Goal: Entertainment & Leisure: Consume media (video, audio)

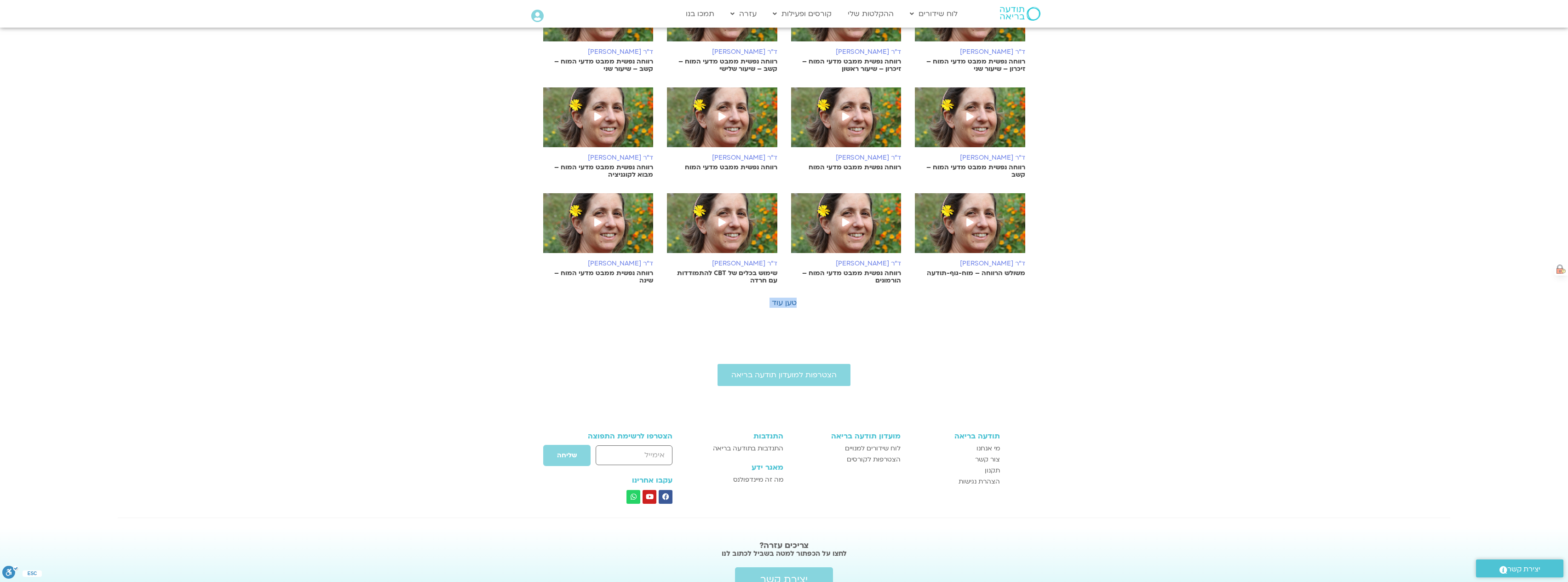
scroll to position [375, 0]
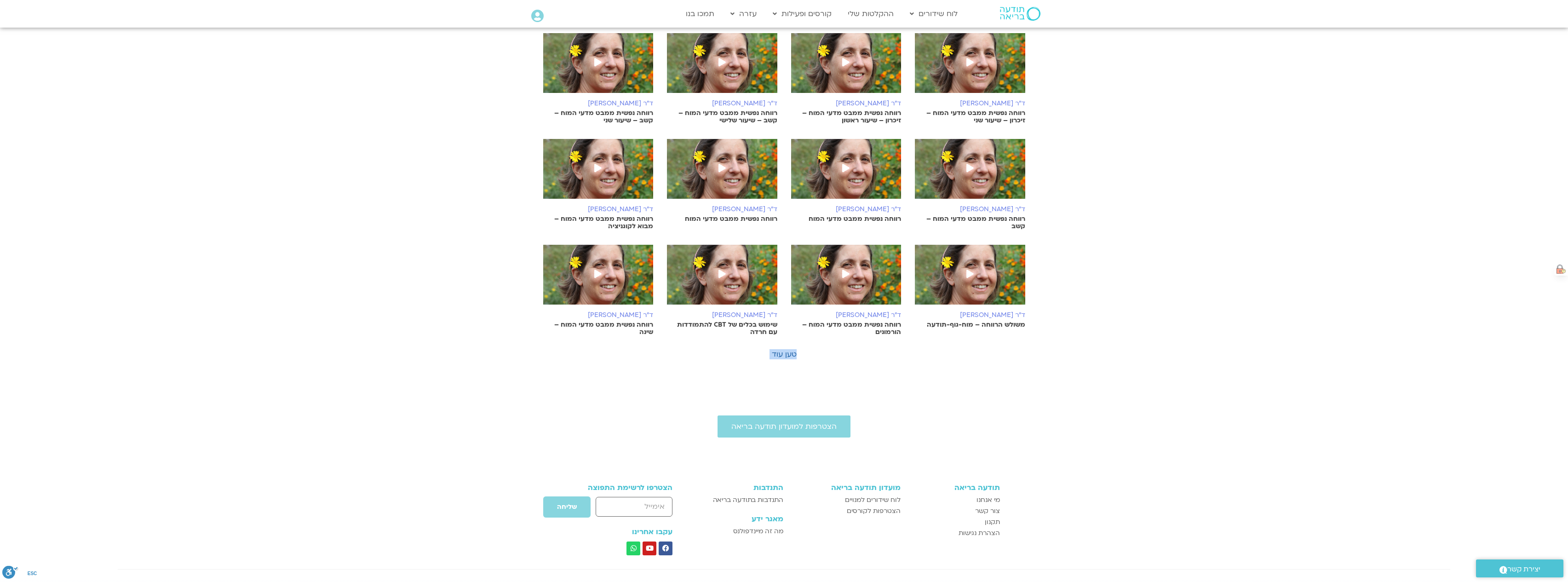
click at [849, 278] on span at bounding box center [846, 274] width 17 height 17
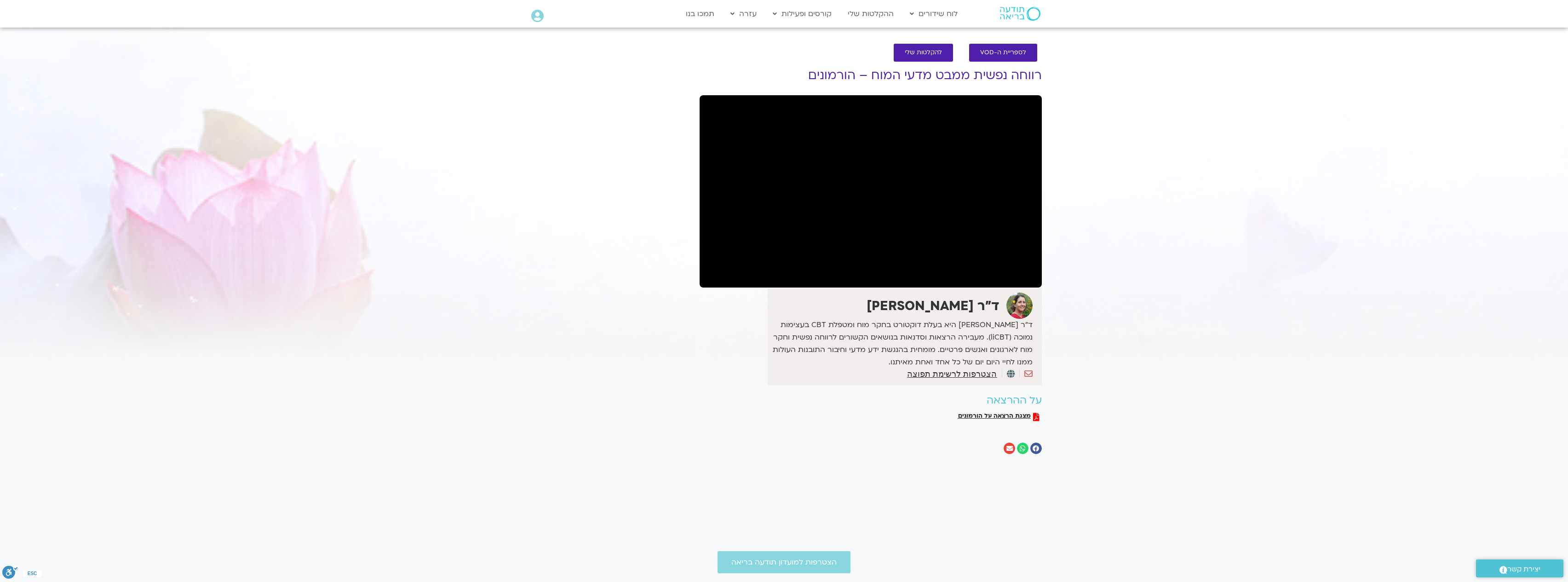
click at [1103, 270] on section "לספריית ה-VOD להקלטות שלי רווחה נפשית ממבט מדעי המוח – הורמונים ד"ר נועה אלבלדה…" at bounding box center [784, 251] width 1568 height 434
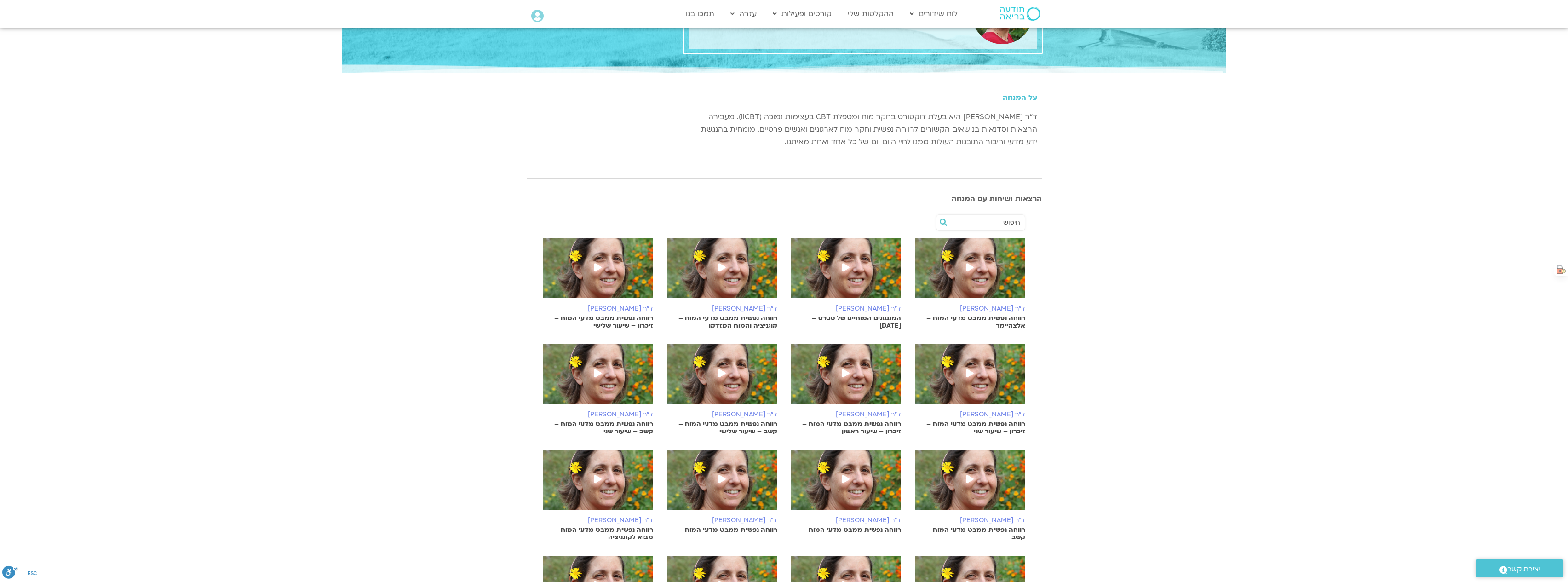
scroll to position [237, 0]
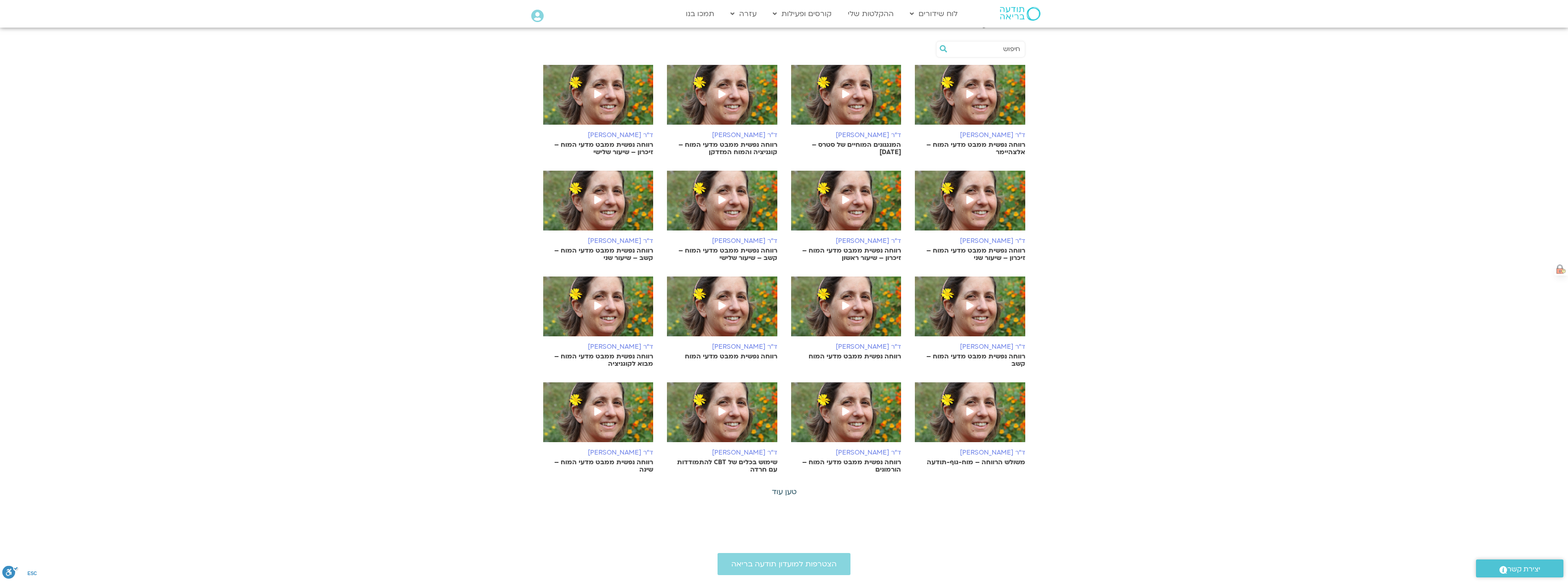
click at [779, 490] on link "טען עוד" at bounding box center [784, 492] width 25 height 10
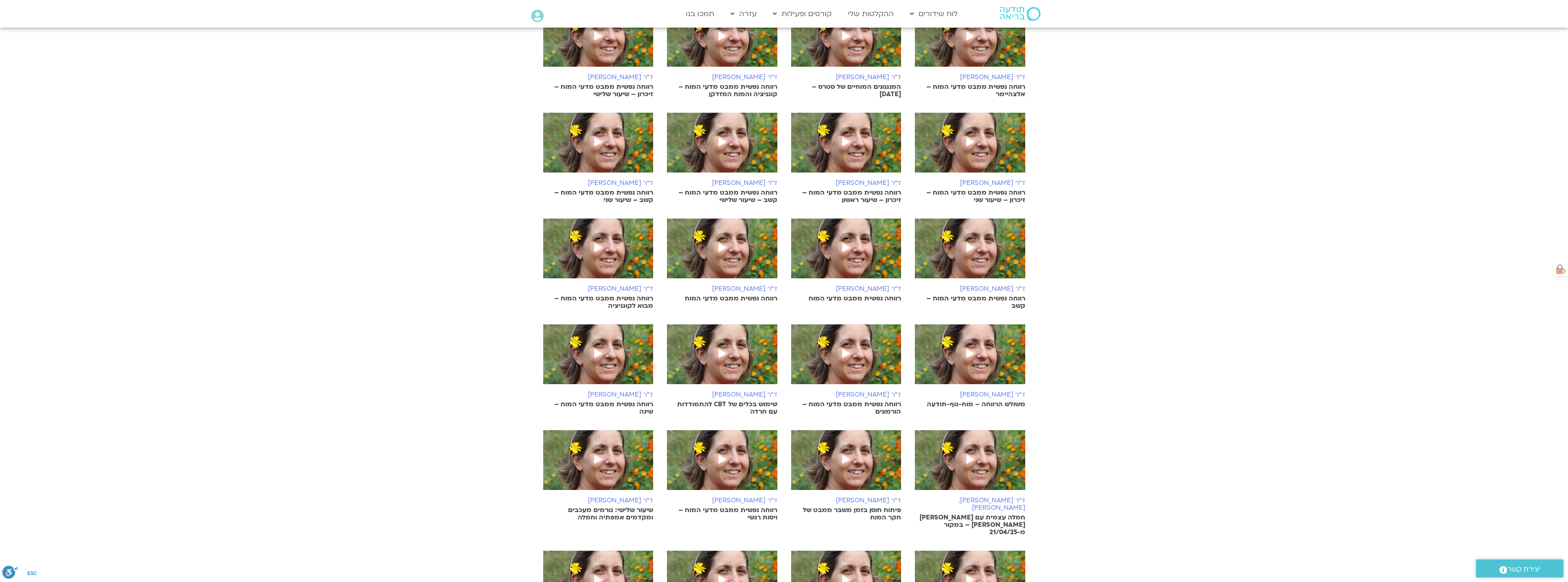
scroll to position [375, 0]
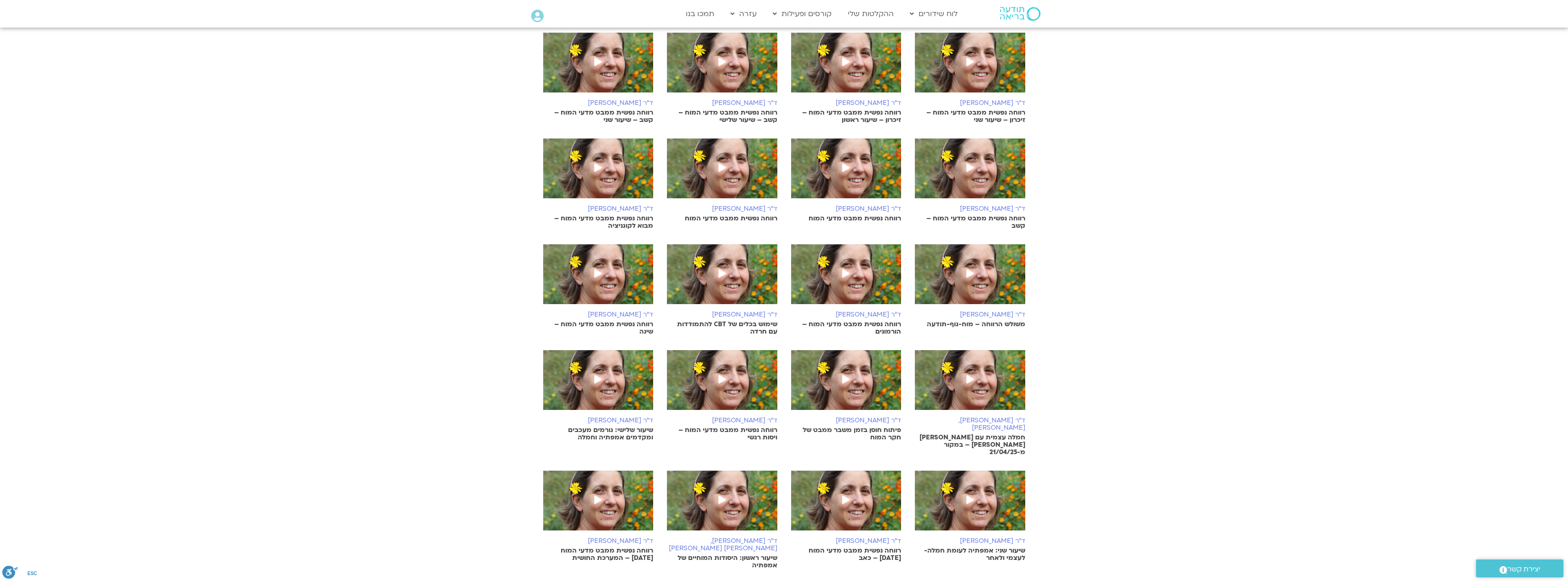
click at [612, 176] on img at bounding box center [598, 172] width 111 height 69
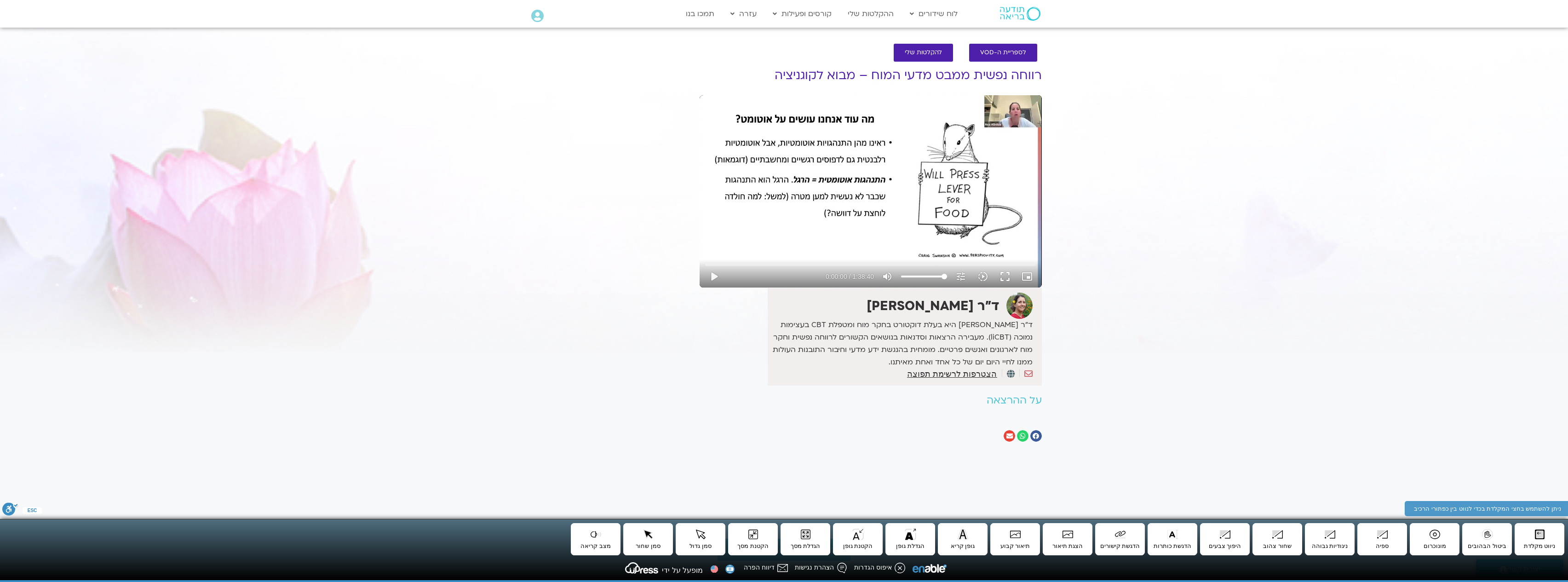
click at [821, 209] on div "Skip Ad 1:33:13 play_arrow 0:00:00 / 1:38:40 volume_up Mute tune Resolution Aut…" at bounding box center [871, 191] width 343 height 192
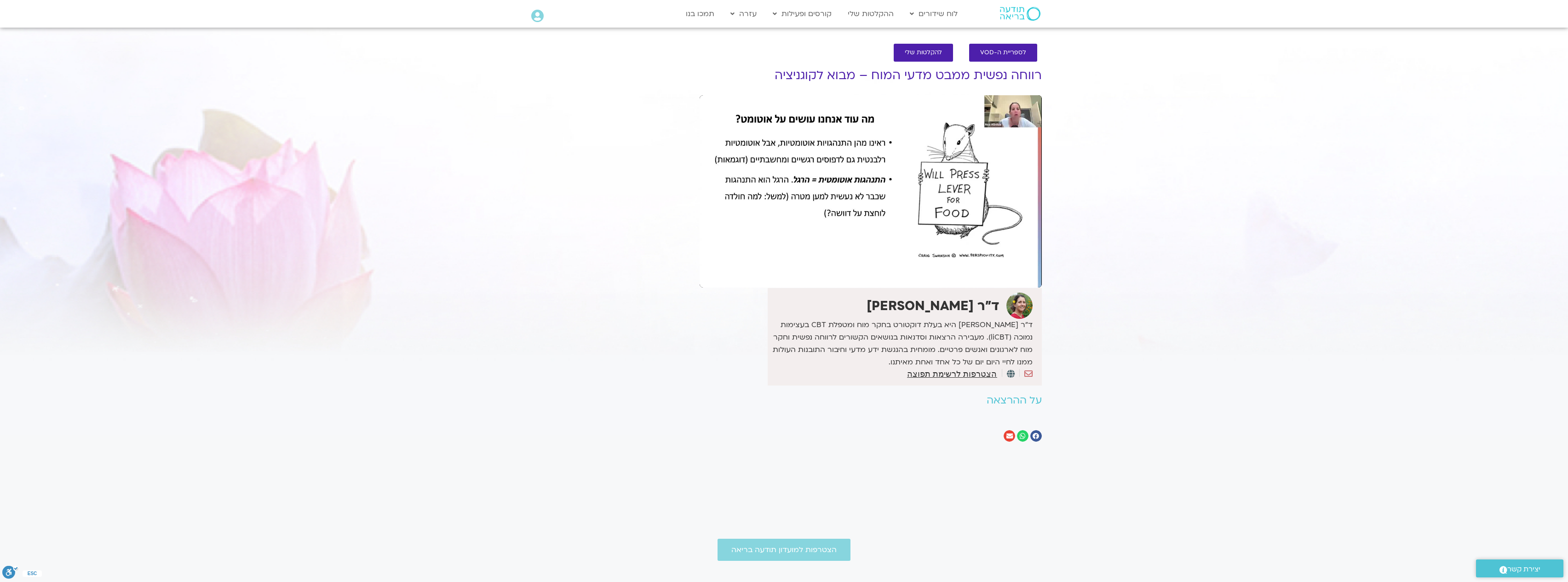
drag, startPoint x: 92, startPoint y: 561, endPoint x: 624, endPoint y: 349, distance: 572.7
click at [624, 349] on div "It seems we can't find what you're looking for. It seems we can't find what you…" at bounding box center [609, 254] width 173 height 403
click at [717, 278] on button "pause" at bounding box center [714, 276] width 22 height 22
click at [965, 276] on icon "tune" at bounding box center [960, 276] width 11 height 11
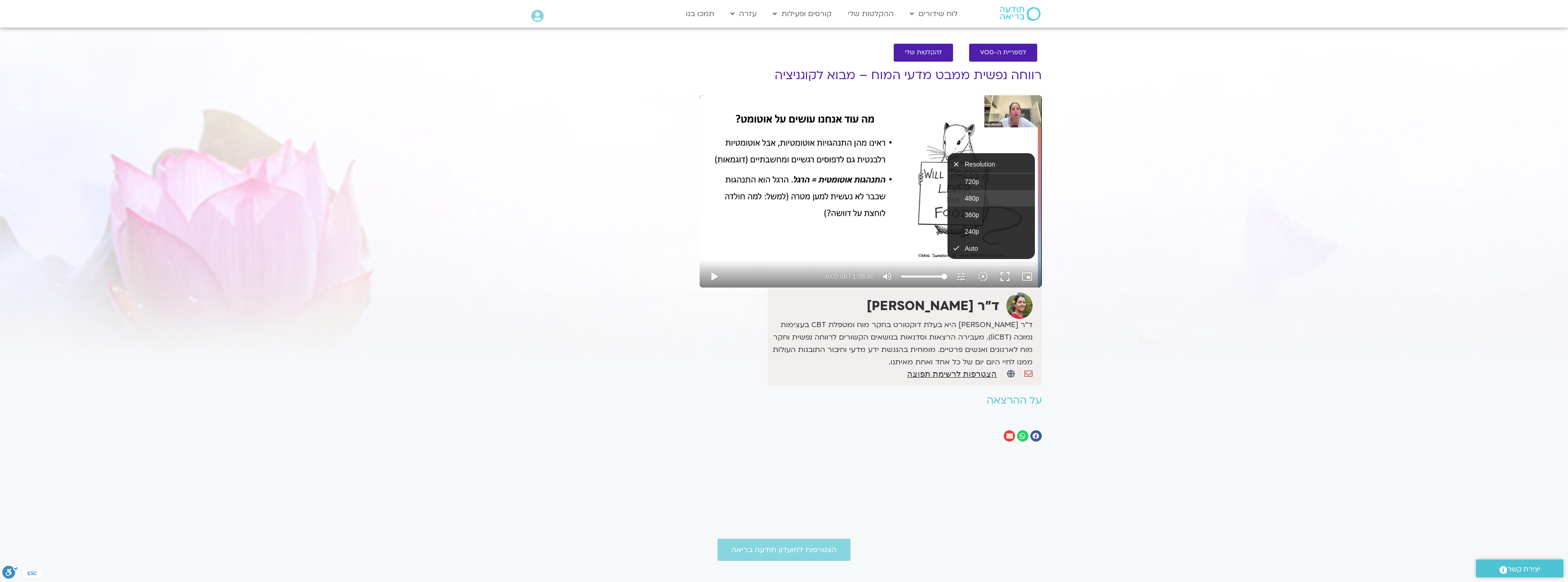
click at [969, 192] on button "480p" at bounding box center [991, 198] width 88 height 17
click at [977, 181] on span "720p" at bounding box center [972, 181] width 14 height 7
type input "8.301606"
click at [1150, 201] on section "לספריית ה-VOD להקלטות שלי רווחה נפשית ממבט מדעי המוח – מבוא לקוגניציה ד"ר [PERS…" at bounding box center [784, 245] width 1568 height 422
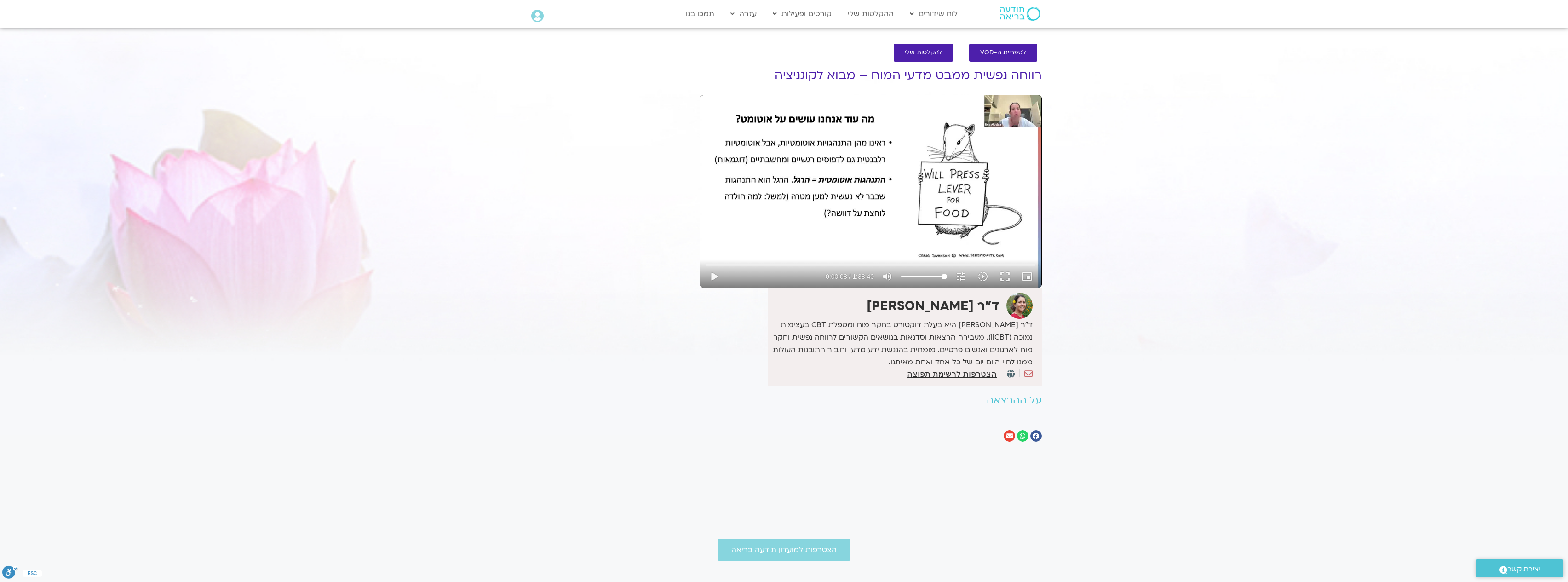
drag, startPoint x: 38, startPoint y: 574, endPoint x: 674, endPoint y: 381, distance: 664.6
click at [674, 381] on div "It seems we can't find what you're looking for. It seems we can't find what you…" at bounding box center [609, 254] width 173 height 403
click at [1424, 274] on section "לספריית ה-VOD להקלטות שלי רווחה נפשית ממבט מדעי המוח – מבוא לקוגניציה ד"ר [PERS…" at bounding box center [784, 245] width 1568 height 422
